Goal: Book appointment/travel/reservation

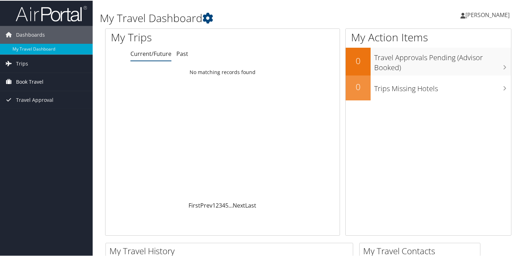
click at [38, 79] on span "Book Travel" at bounding box center [29, 81] width 27 height 18
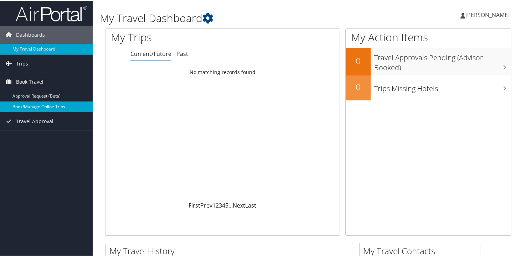
click at [45, 105] on link "Book/Manage Online Trips" at bounding box center [46, 106] width 93 height 11
